Goal: Find specific fact: Find specific fact

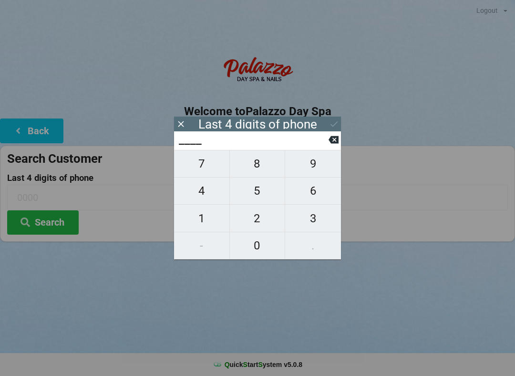
click at [206, 217] on span "1" at bounding box center [201, 219] width 55 height 20
type input "1___"
click at [312, 201] on span "6" at bounding box center [313, 191] width 56 height 20
type input "16__"
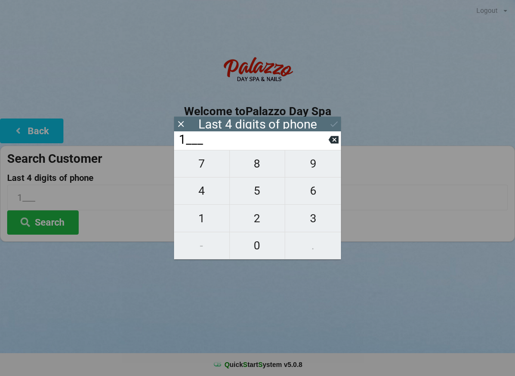
type input "16__"
click at [260, 199] on span "5" at bounding box center [257, 191] width 55 height 20
type input "165_"
click at [314, 224] on span "3" at bounding box center [313, 219] width 56 height 20
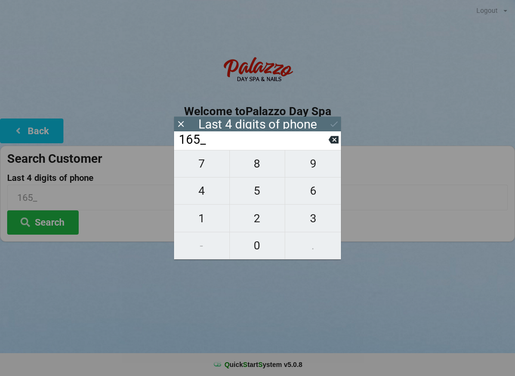
type input "1653"
click at [57, 222] on button "Search" at bounding box center [42, 223] width 71 height 24
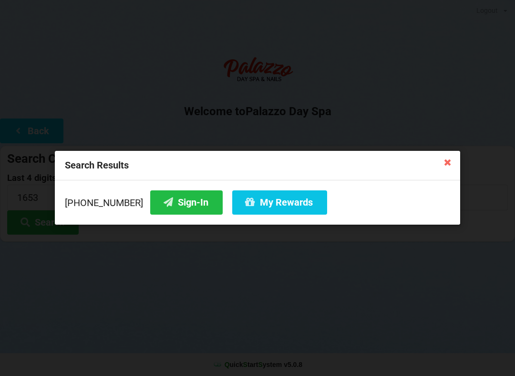
click at [167, 207] on button "Sign-In" at bounding box center [186, 203] width 72 height 24
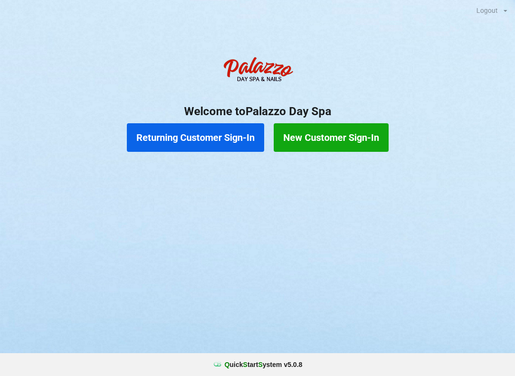
click at [220, 147] on button "Returning Customer Sign-In" at bounding box center [195, 137] width 137 height 29
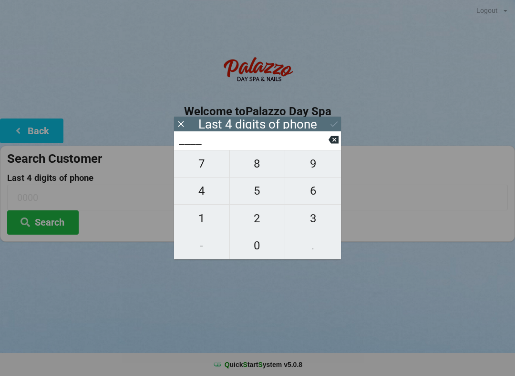
click at [198, 223] on span "1" at bounding box center [201, 219] width 55 height 20
type input "1___"
click at [313, 200] on span "6" at bounding box center [313, 191] width 56 height 20
type input "16__"
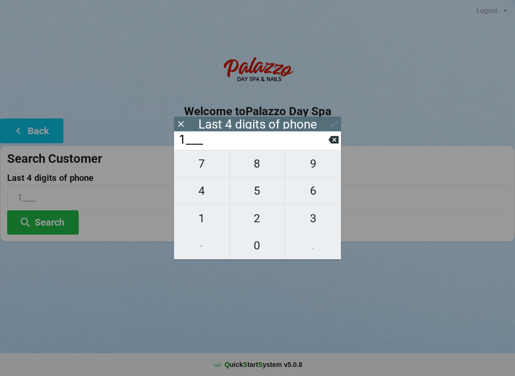
type input "16__"
click at [259, 200] on span "5" at bounding box center [257, 191] width 55 height 20
type input "165_"
click at [307, 224] on span "3" at bounding box center [313, 219] width 56 height 20
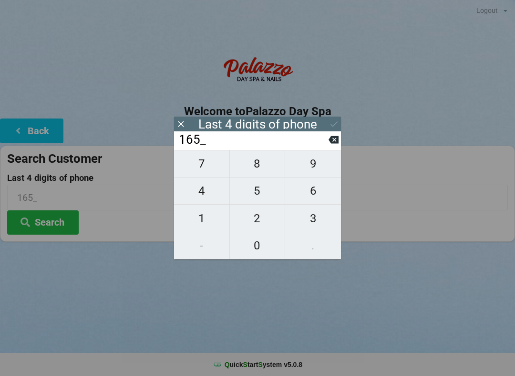
type input "1653"
click at [59, 220] on button "Search" at bounding box center [42, 223] width 71 height 24
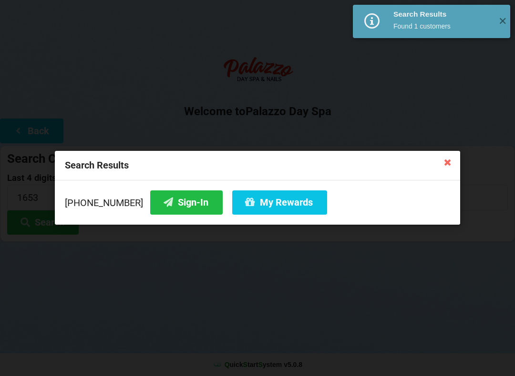
click at [276, 204] on button "My Rewards" at bounding box center [279, 203] width 95 height 24
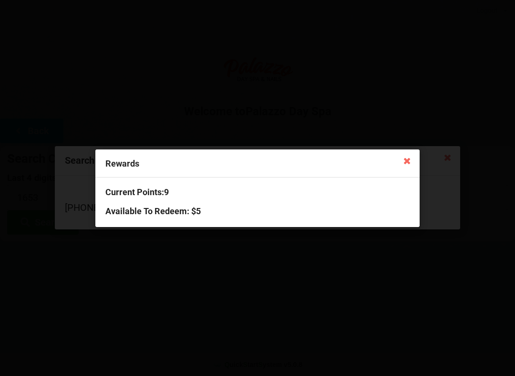
click at [411, 161] on icon at bounding box center [406, 160] width 15 height 15
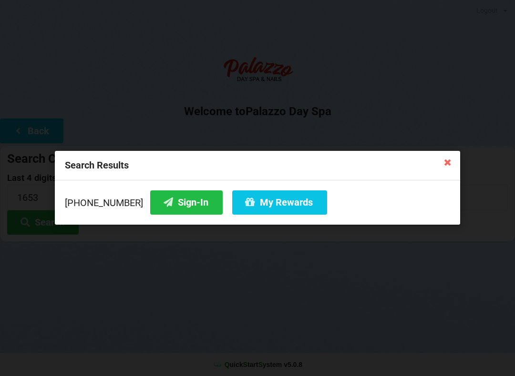
click at [453, 167] on icon at bounding box center [447, 161] width 15 height 15
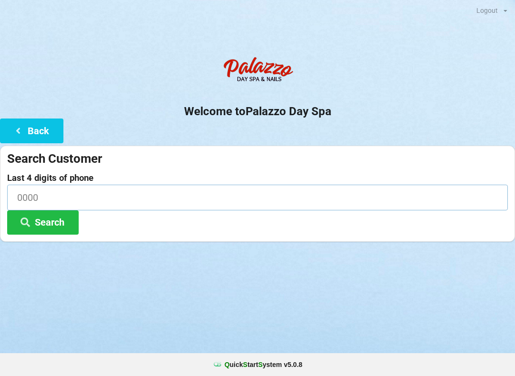
click at [175, 196] on input at bounding box center [257, 197] width 500 height 25
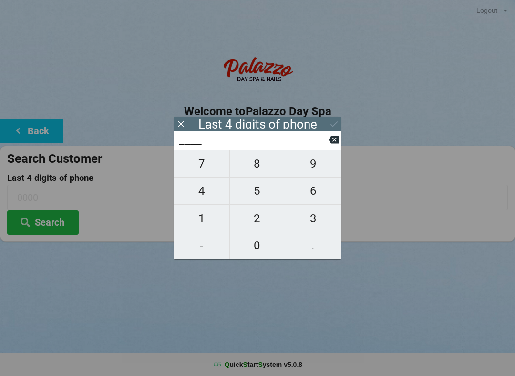
click at [261, 251] on span "0" at bounding box center [257, 246] width 55 height 20
type input "0___"
click at [208, 167] on span "7" at bounding box center [201, 164] width 55 height 20
type input "07__"
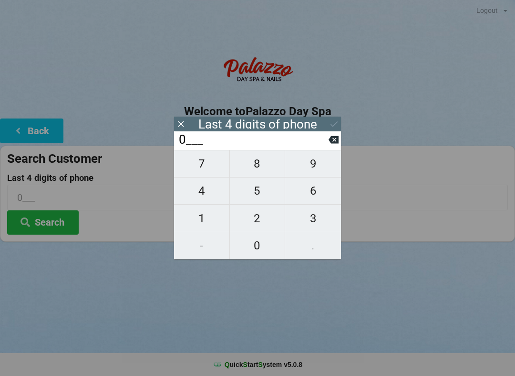
type input "07__"
click at [260, 191] on span "5" at bounding box center [257, 191] width 55 height 20
type input "075_"
click at [266, 217] on span "2" at bounding box center [257, 219] width 55 height 20
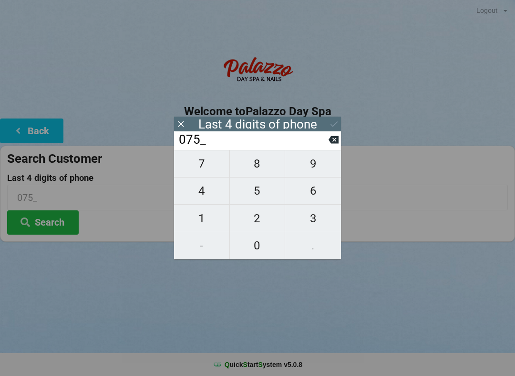
type input "0752"
click at [333, 125] on icon at bounding box center [334, 124] width 10 height 10
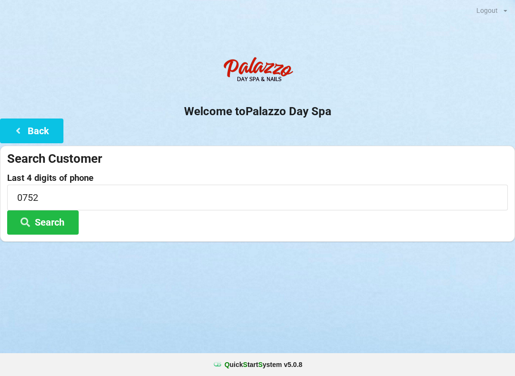
click at [57, 216] on button "Search" at bounding box center [42, 223] width 71 height 24
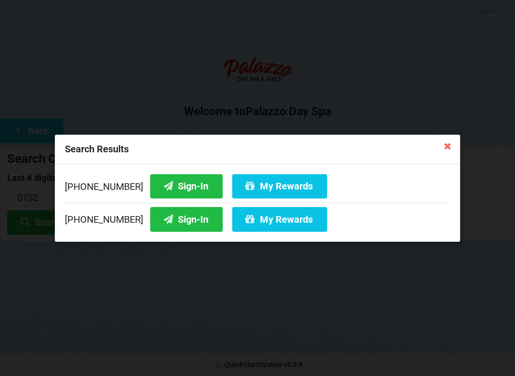
click at [174, 221] on button "Sign-In" at bounding box center [186, 219] width 72 height 24
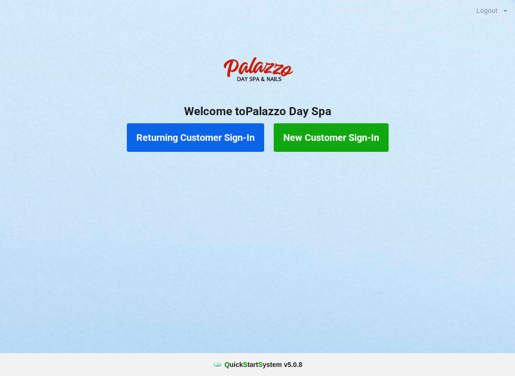
click at [244, 149] on button "Returning Customer Sign-In" at bounding box center [195, 137] width 137 height 29
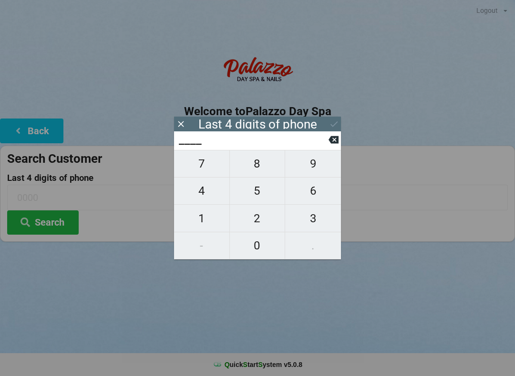
click at [312, 226] on span "3" at bounding box center [313, 219] width 56 height 20
type input "3___"
click at [203, 195] on span "4" at bounding box center [201, 191] width 55 height 20
type input "34__"
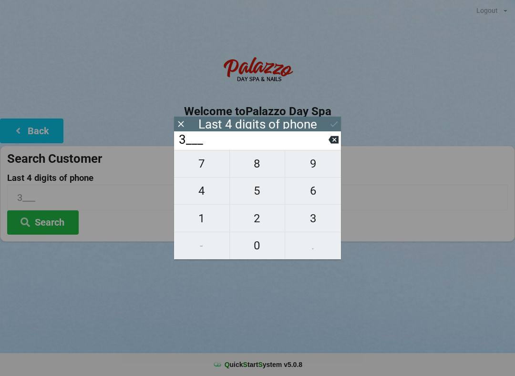
type input "34__"
click at [258, 252] on span "0" at bounding box center [257, 246] width 55 height 20
type input "340_"
click at [260, 255] on span "0" at bounding box center [257, 246] width 55 height 20
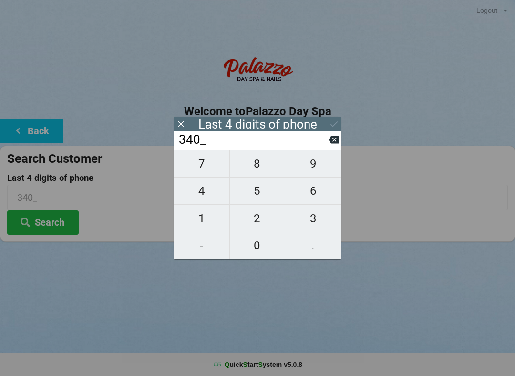
type input "3400"
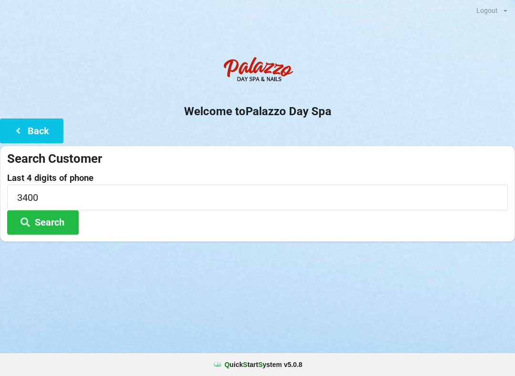
click at [62, 228] on button "Search" at bounding box center [42, 223] width 71 height 24
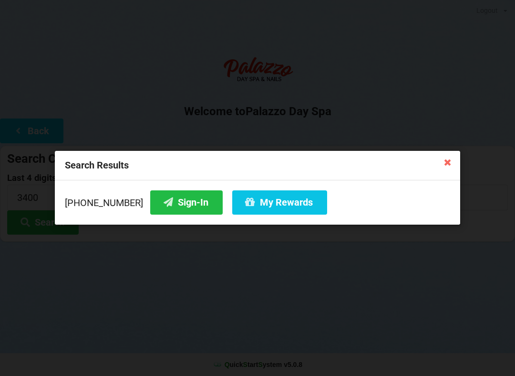
click at [187, 204] on button "Sign-In" at bounding box center [186, 203] width 72 height 24
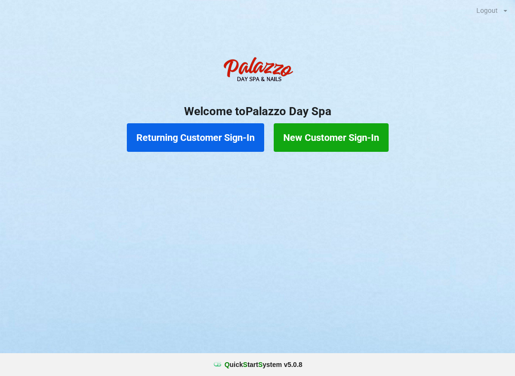
click at [232, 146] on button "Returning Customer Sign-In" at bounding box center [195, 137] width 137 height 29
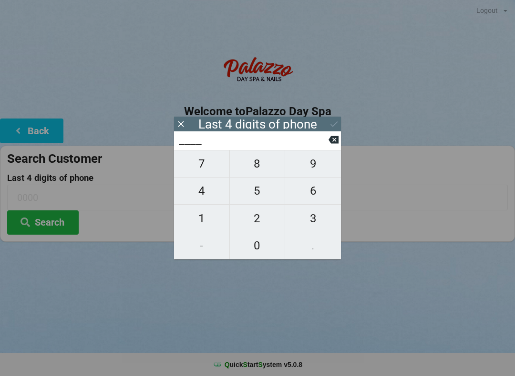
click at [262, 253] on span "0" at bounding box center [257, 246] width 55 height 20
type input "0___"
click at [264, 199] on span "5" at bounding box center [257, 191] width 55 height 20
type input "05__"
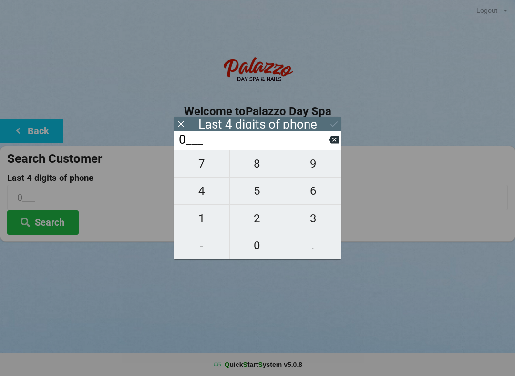
type input "05__"
click at [321, 194] on span "6" at bounding box center [313, 191] width 56 height 20
type input "056_"
click at [261, 221] on span "2" at bounding box center [257, 219] width 55 height 20
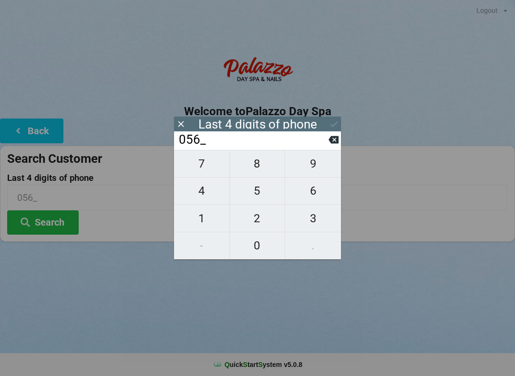
type input "0562"
click at [325, 148] on input "0562" at bounding box center [253, 139] width 151 height 15
click at [334, 142] on icon at bounding box center [333, 140] width 10 height 8
click at [328, 148] on input "056_" at bounding box center [253, 139] width 151 height 15
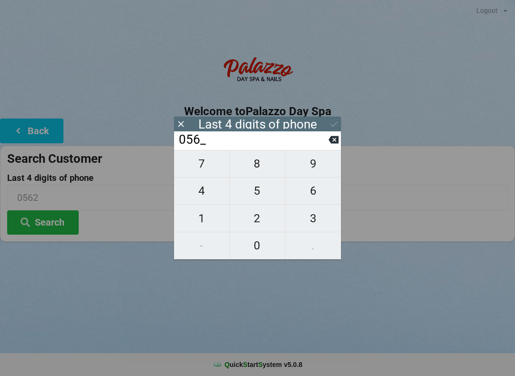
click at [326, 148] on input "056_" at bounding box center [253, 139] width 151 height 15
click at [335, 144] on icon at bounding box center [333, 140] width 10 height 8
click at [335, 142] on icon at bounding box center [333, 140] width 10 height 10
click at [261, 168] on span "8" at bounding box center [257, 164] width 55 height 20
type input "08__"
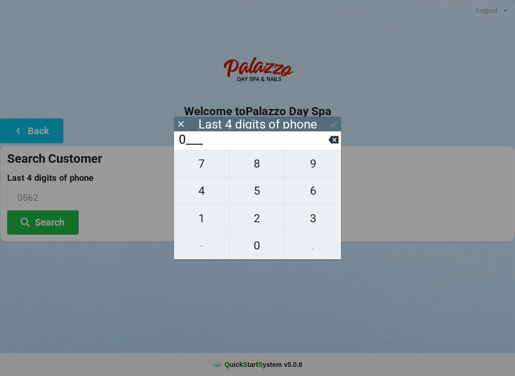
type input "08__"
click at [314, 198] on span "6" at bounding box center [313, 191] width 56 height 20
type input "086_"
click at [255, 229] on span "2" at bounding box center [257, 219] width 55 height 20
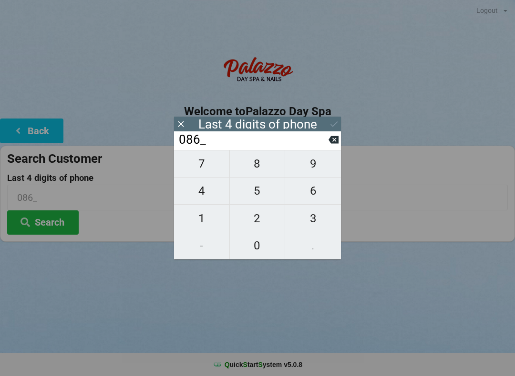
type input "0862"
click at [329, 123] on icon at bounding box center [334, 124] width 10 height 10
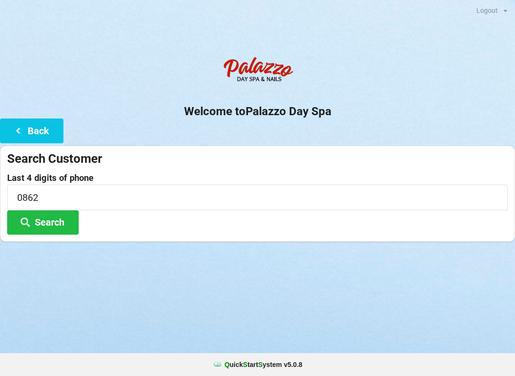
click at [66, 222] on button "Search" at bounding box center [42, 223] width 71 height 24
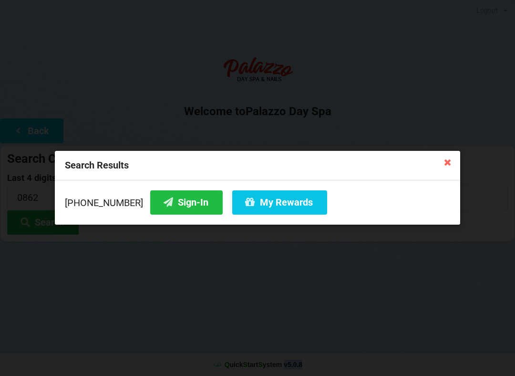
click at [450, 160] on icon at bounding box center [447, 161] width 15 height 15
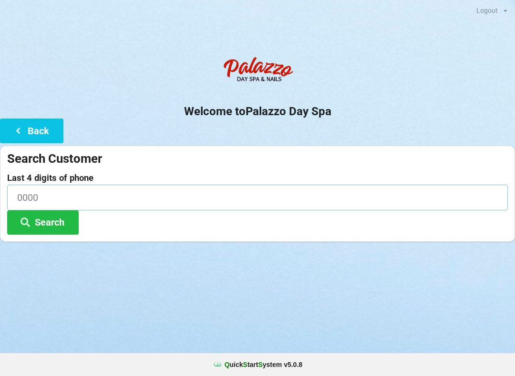
click at [211, 192] on input at bounding box center [257, 197] width 500 height 25
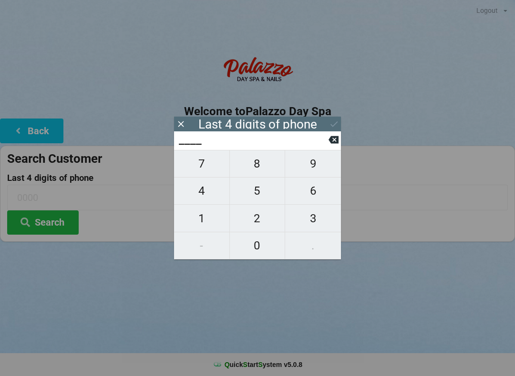
click at [260, 170] on span "8" at bounding box center [257, 164] width 55 height 20
type input "8___"
click at [203, 215] on span "1" at bounding box center [201, 219] width 55 height 20
type input "81__"
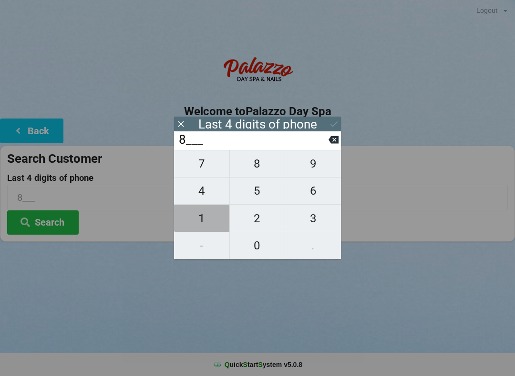
type input "81__"
click at [317, 195] on span "6" at bounding box center [313, 191] width 56 height 20
type input "816_"
click at [257, 171] on span "8" at bounding box center [257, 164] width 55 height 20
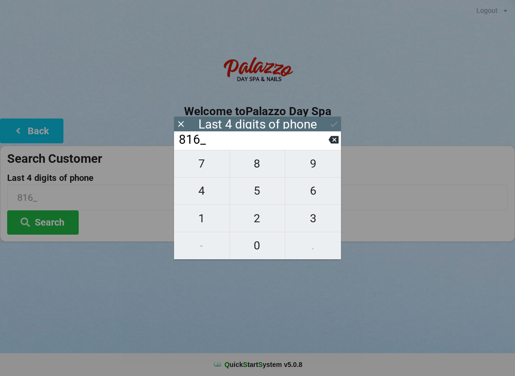
type input "8168"
click at [332, 122] on icon at bounding box center [334, 124] width 10 height 10
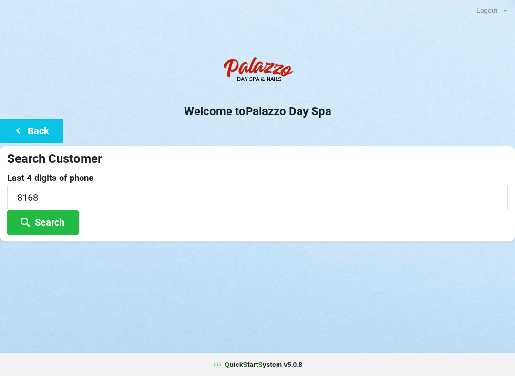
click at [63, 222] on button "Search" at bounding box center [42, 223] width 71 height 24
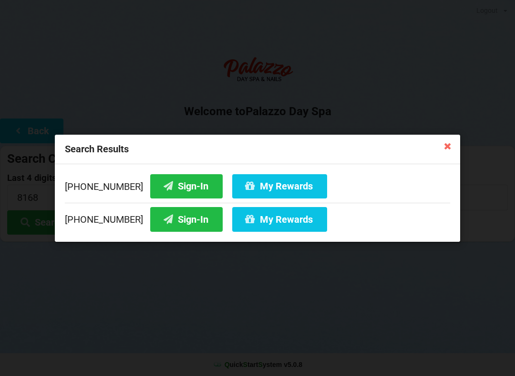
click at [174, 222] on button "Sign-In" at bounding box center [186, 219] width 72 height 24
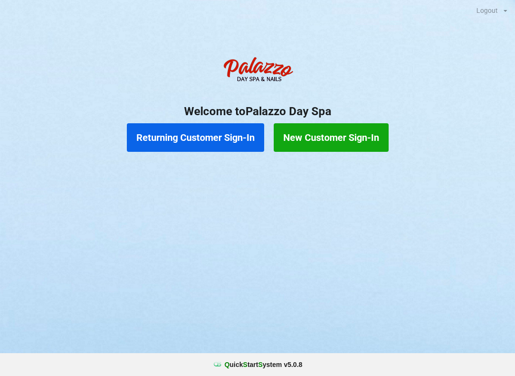
click at [223, 140] on button "Returning Customer Sign-In" at bounding box center [195, 137] width 137 height 29
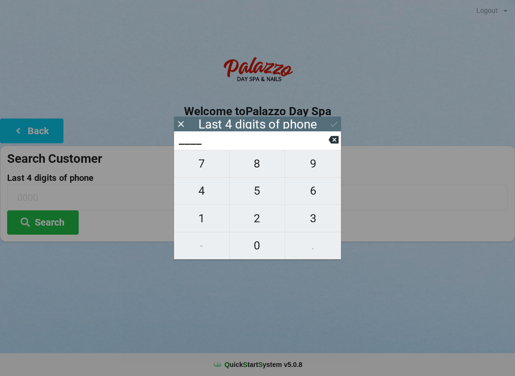
click at [256, 219] on span "2" at bounding box center [257, 219] width 55 height 20
type input "2___"
click at [250, 218] on span "2" at bounding box center [257, 219] width 55 height 20
type input "22__"
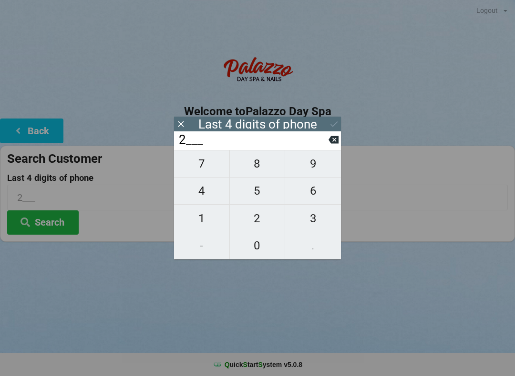
type input "22__"
click at [314, 196] on span "6" at bounding box center [313, 191] width 56 height 20
type input "226_"
click at [262, 256] on span "0" at bounding box center [257, 246] width 55 height 20
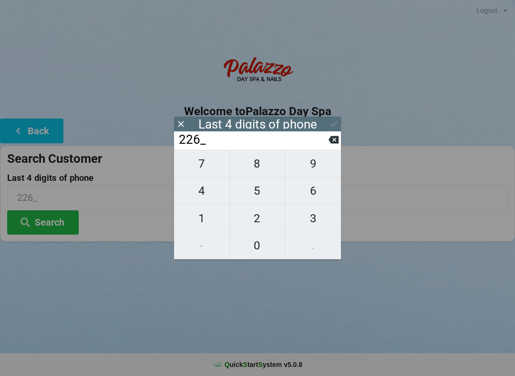
type input "2260"
click at [337, 125] on icon at bounding box center [334, 124] width 10 height 10
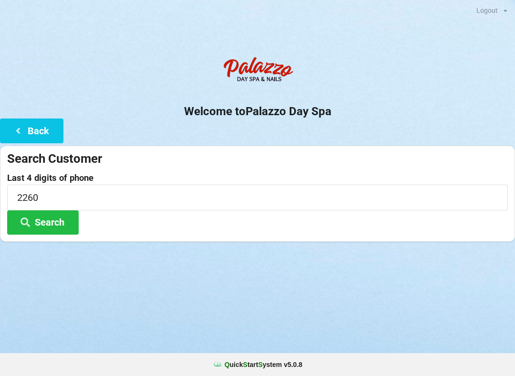
click at [62, 217] on button "Search" at bounding box center [42, 223] width 71 height 24
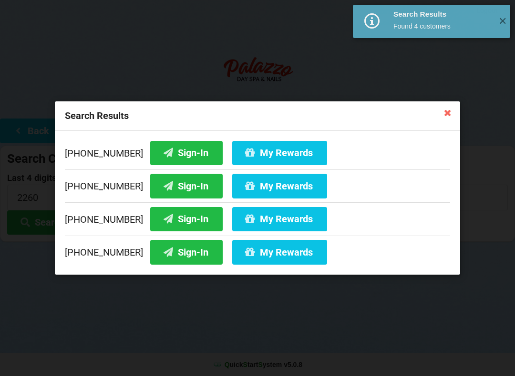
click at [170, 221] on button "Sign-In" at bounding box center [186, 219] width 72 height 24
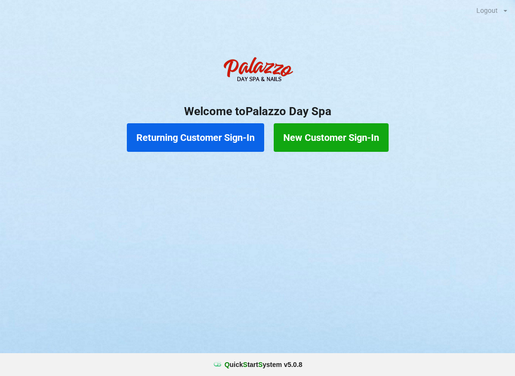
click at [220, 129] on button "Returning Customer Sign-In" at bounding box center [195, 137] width 137 height 29
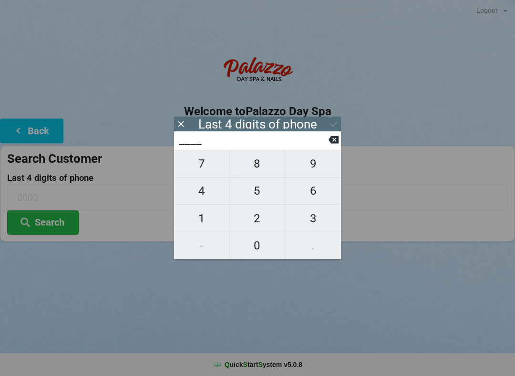
click at [317, 170] on span "9" at bounding box center [313, 164] width 56 height 20
type input "9___"
click at [311, 190] on span "6" at bounding box center [313, 191] width 56 height 20
type input "96__"
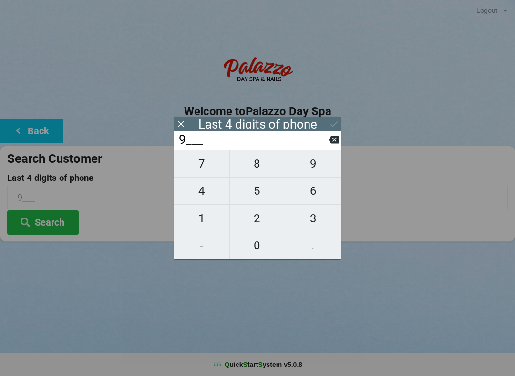
type input "96__"
click at [204, 167] on span "7" at bounding box center [201, 164] width 55 height 20
type input "967_"
click at [198, 167] on span "7" at bounding box center [201, 164] width 55 height 20
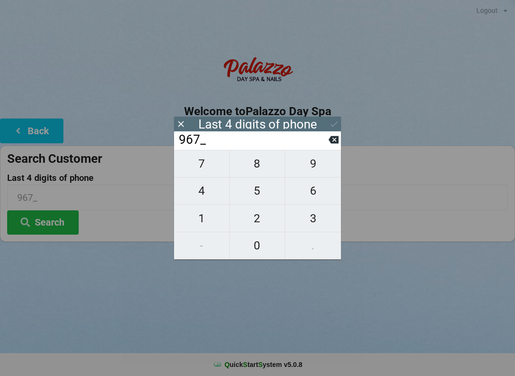
type input "9677"
click at [256, 143] on input "9677" at bounding box center [253, 139] width 151 height 15
click at [181, 133] on input "9677" at bounding box center [253, 139] width 151 height 15
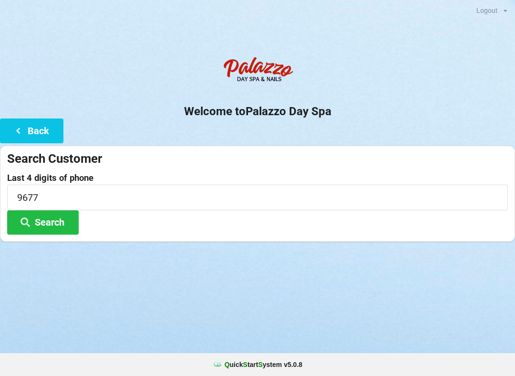
click at [58, 231] on button "Search" at bounding box center [42, 223] width 71 height 24
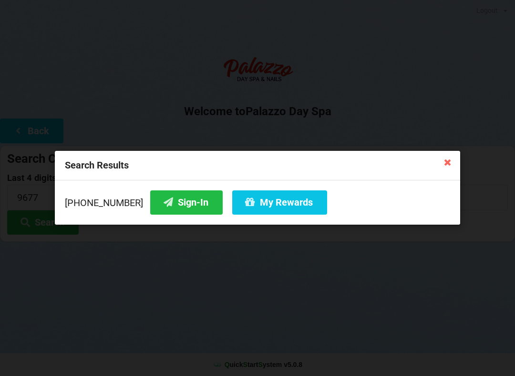
click at [171, 210] on button "Sign-In" at bounding box center [186, 203] width 72 height 24
